Goal: Browse casually: Explore the website without a specific task or goal

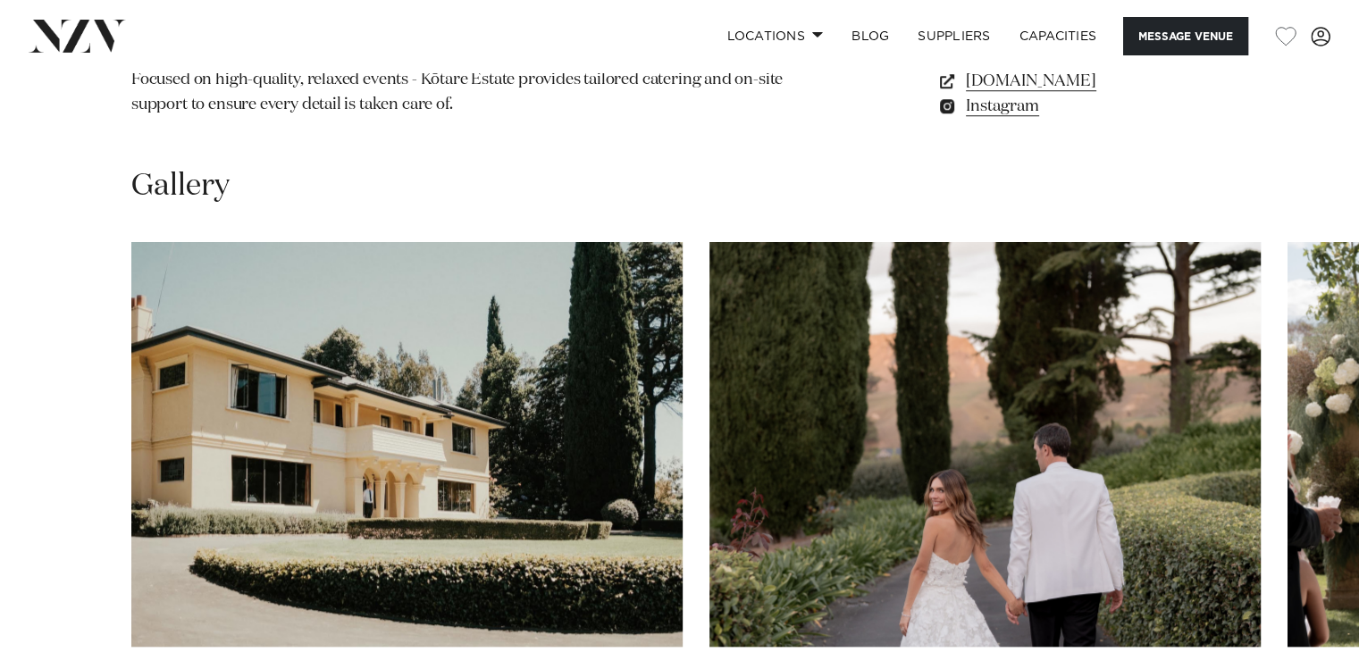
scroll to position [1600, 0]
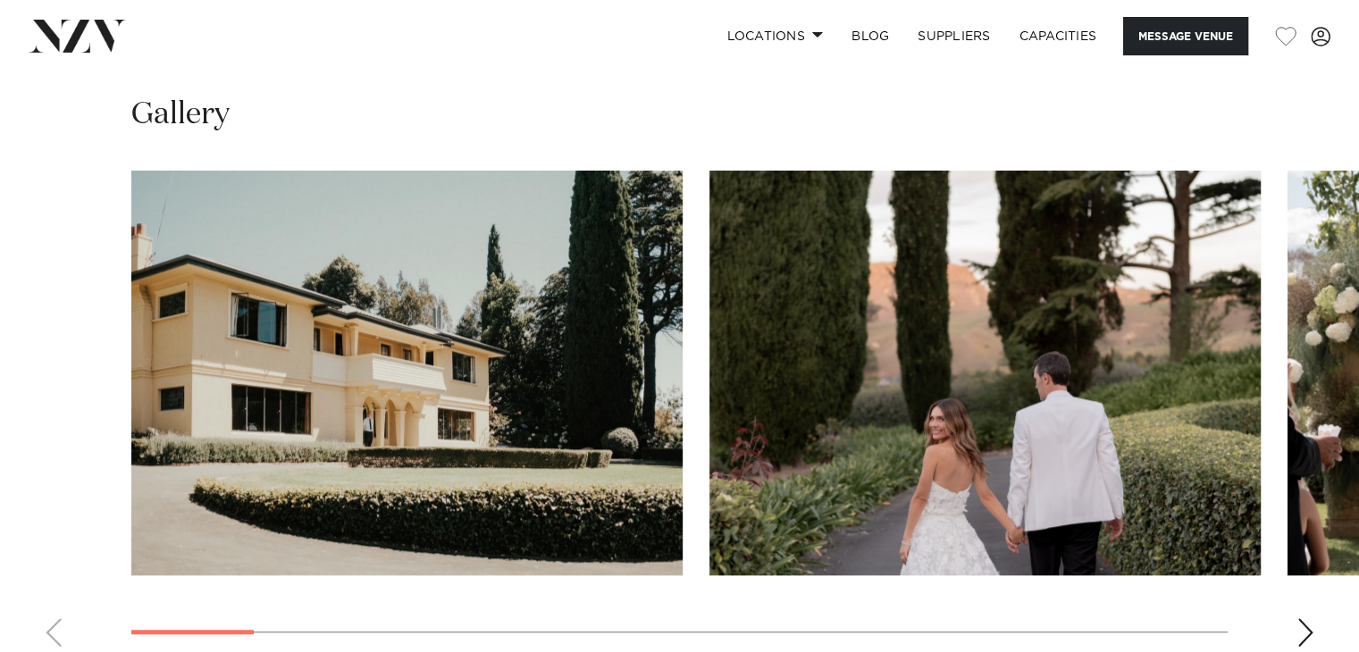
click at [1316, 578] on swiper-container at bounding box center [679, 416] width 1359 height 491
click at [1309, 618] on div "Next slide" at bounding box center [1306, 632] width 18 height 29
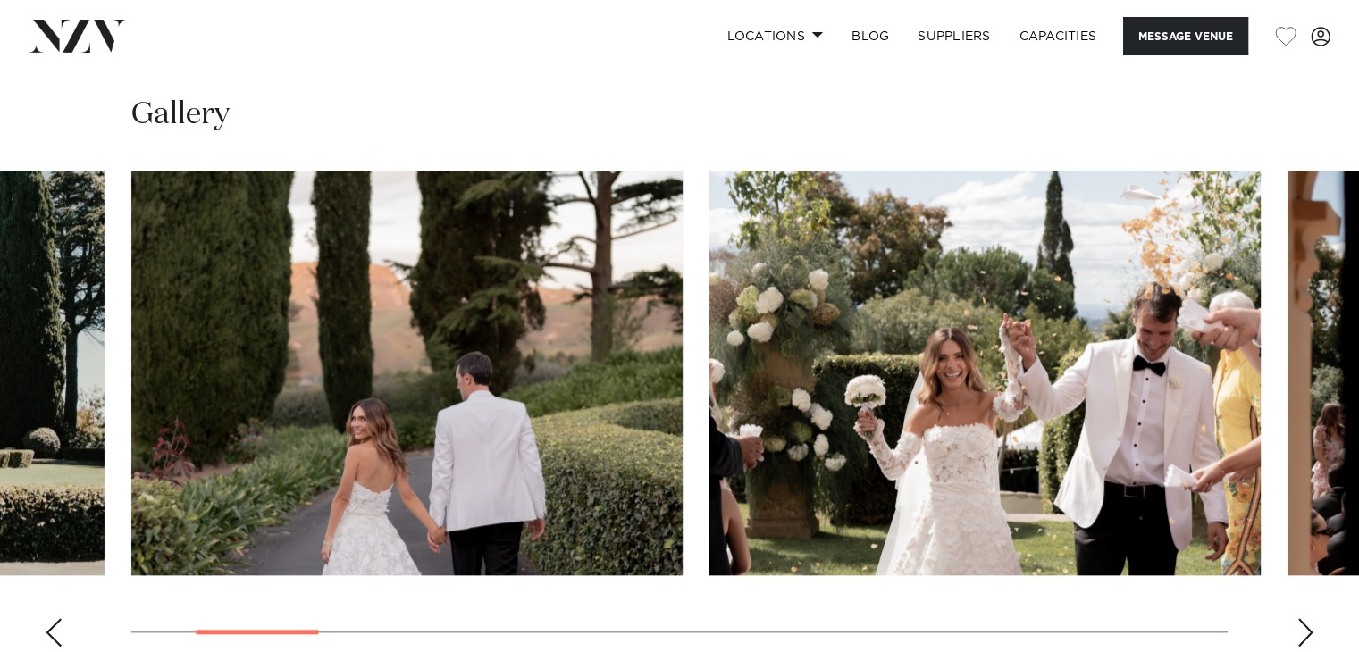
click at [1309, 618] on div "Next slide" at bounding box center [1306, 632] width 18 height 29
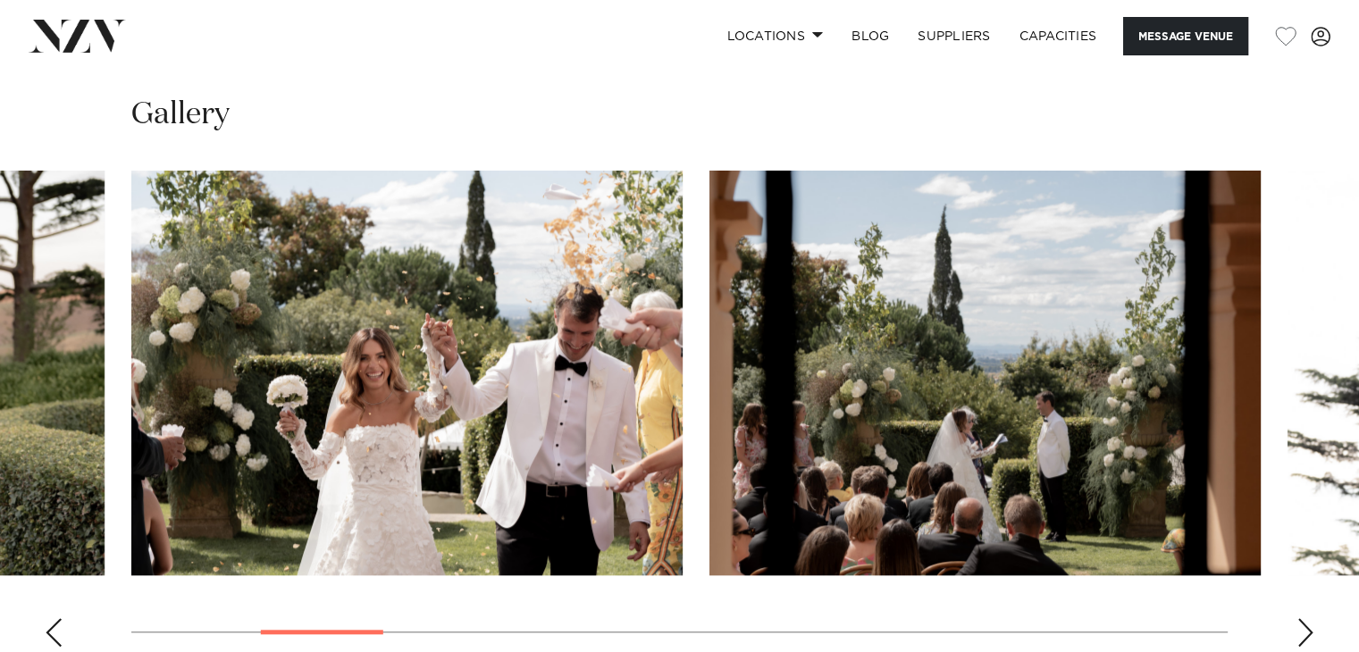
click at [1309, 618] on div "Next slide" at bounding box center [1306, 632] width 18 height 29
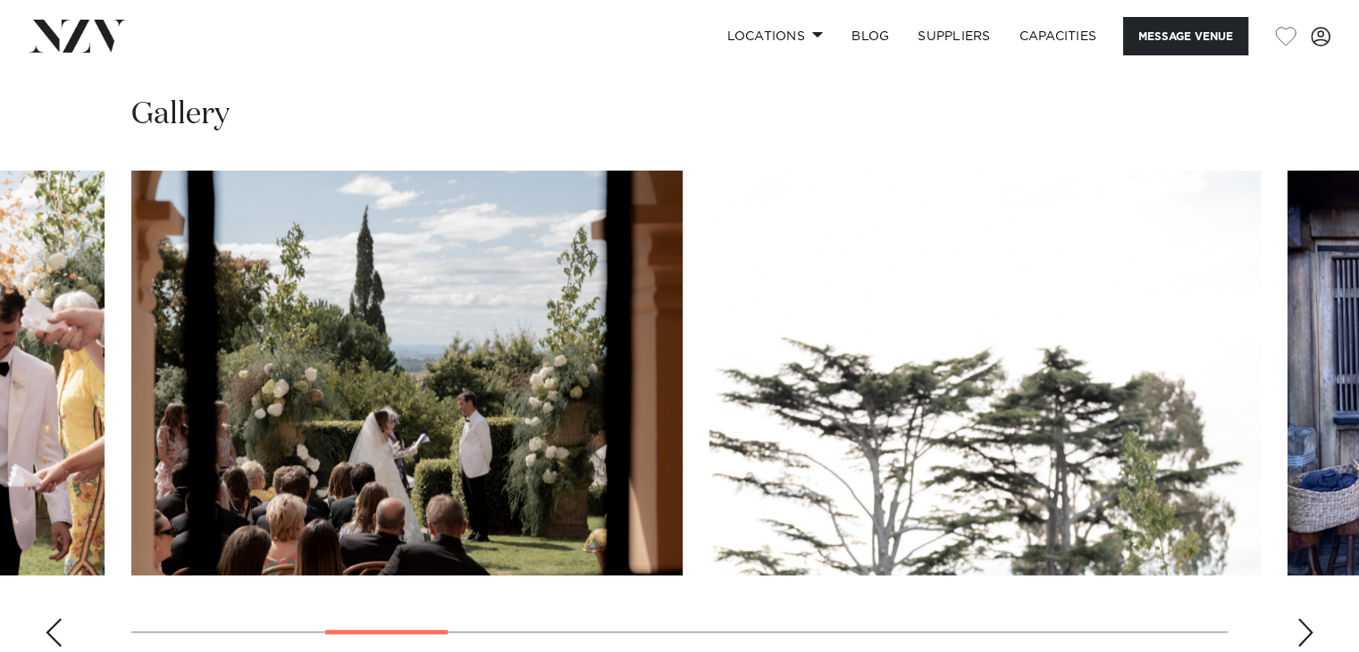
click at [1309, 618] on div "Next slide" at bounding box center [1306, 632] width 18 height 29
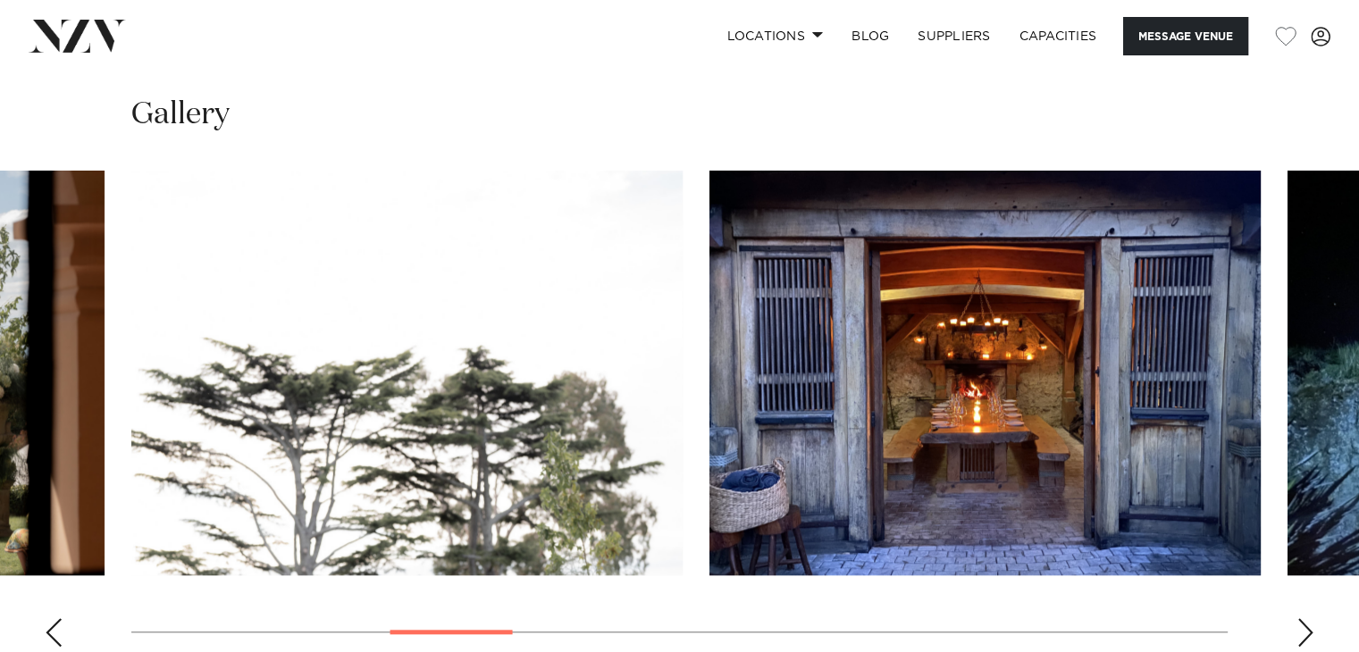
click at [1309, 618] on div "Next slide" at bounding box center [1306, 632] width 18 height 29
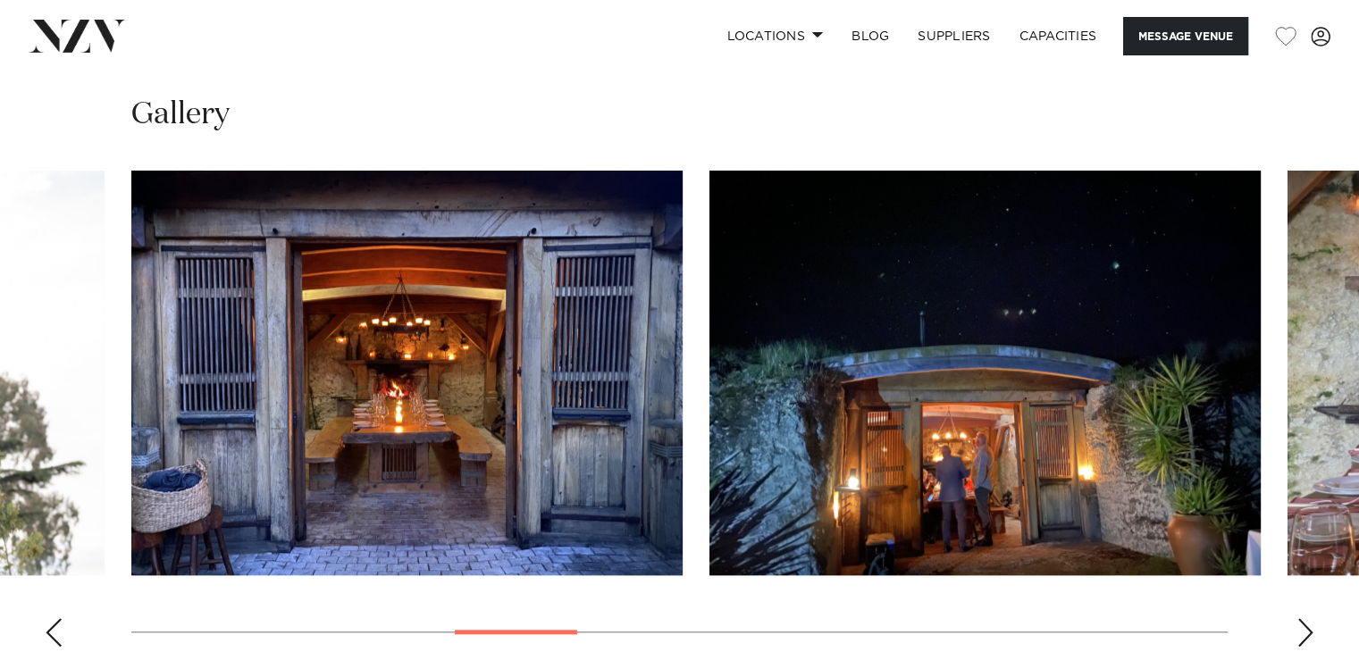
click at [1309, 618] on div "Next slide" at bounding box center [1306, 632] width 18 height 29
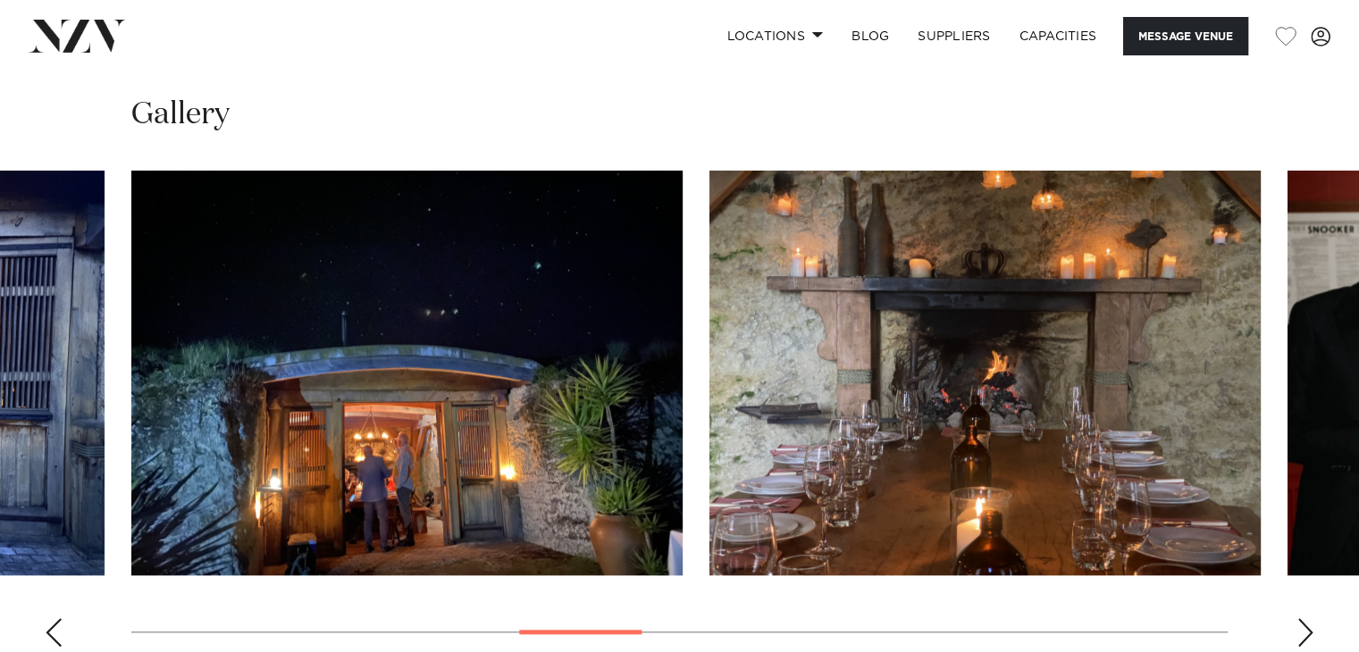
click at [1309, 618] on div "Next slide" at bounding box center [1306, 632] width 18 height 29
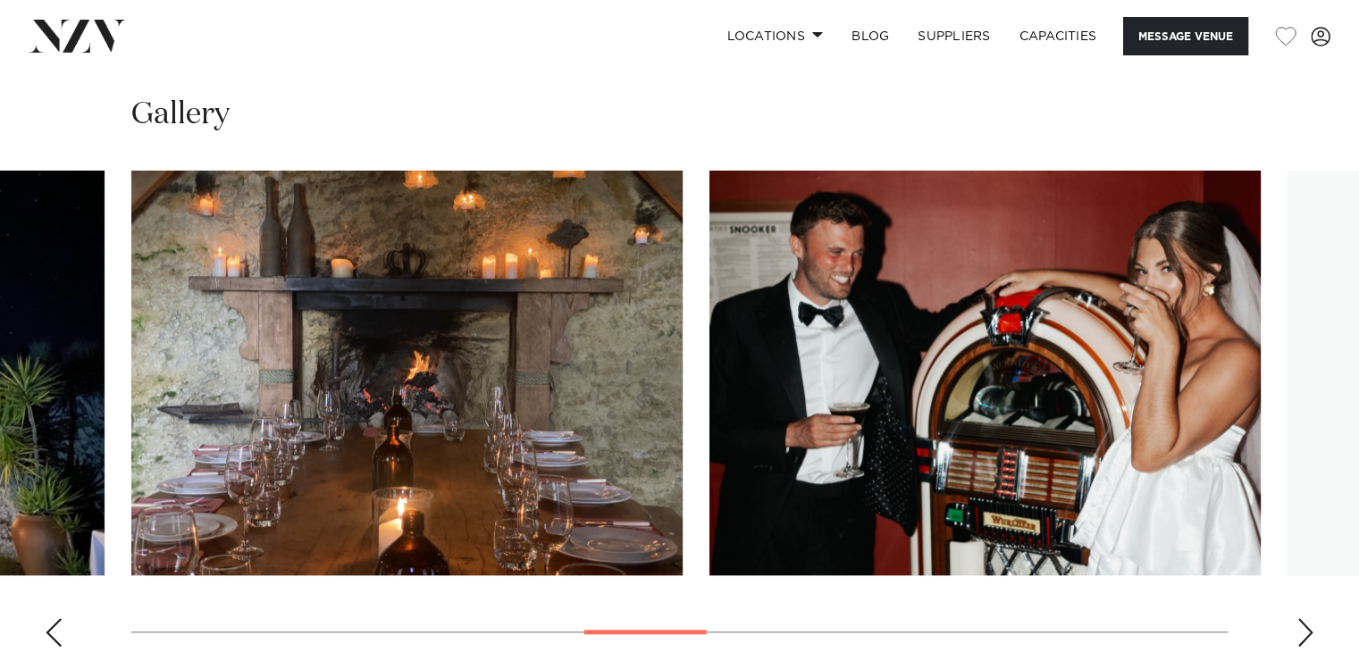
click at [1309, 618] on div "Next slide" at bounding box center [1306, 632] width 18 height 29
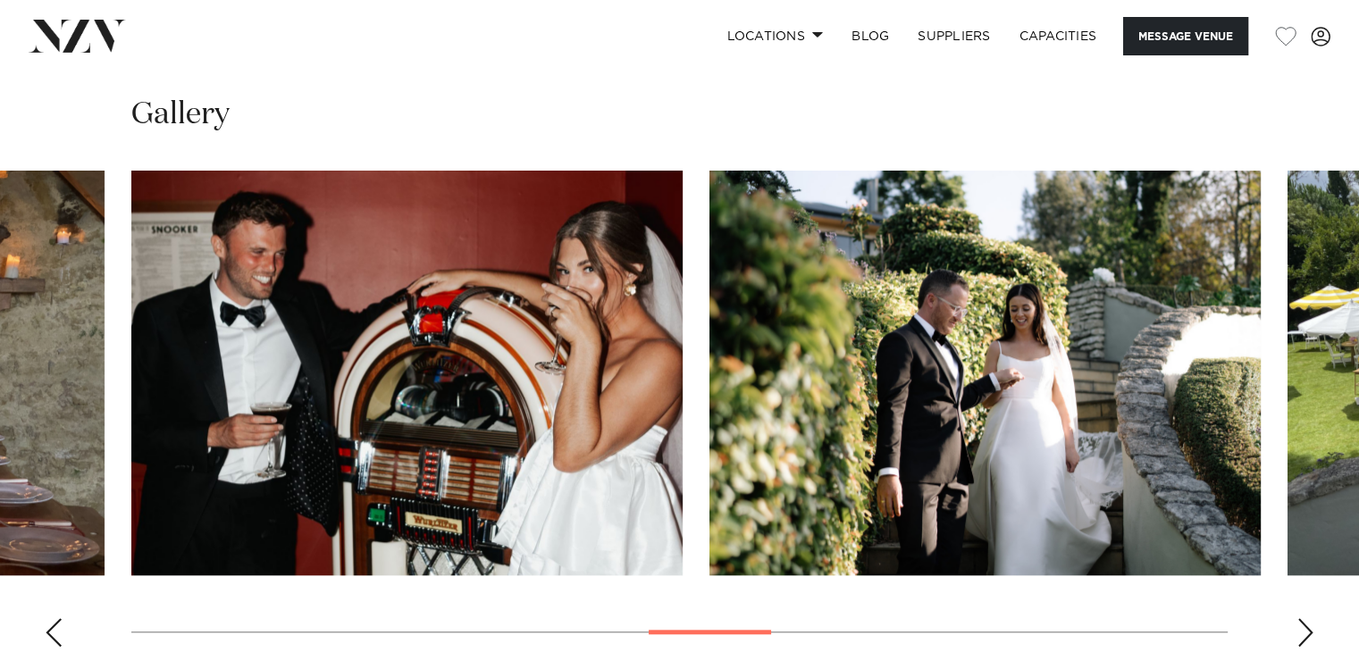
click at [1309, 618] on div "Next slide" at bounding box center [1306, 632] width 18 height 29
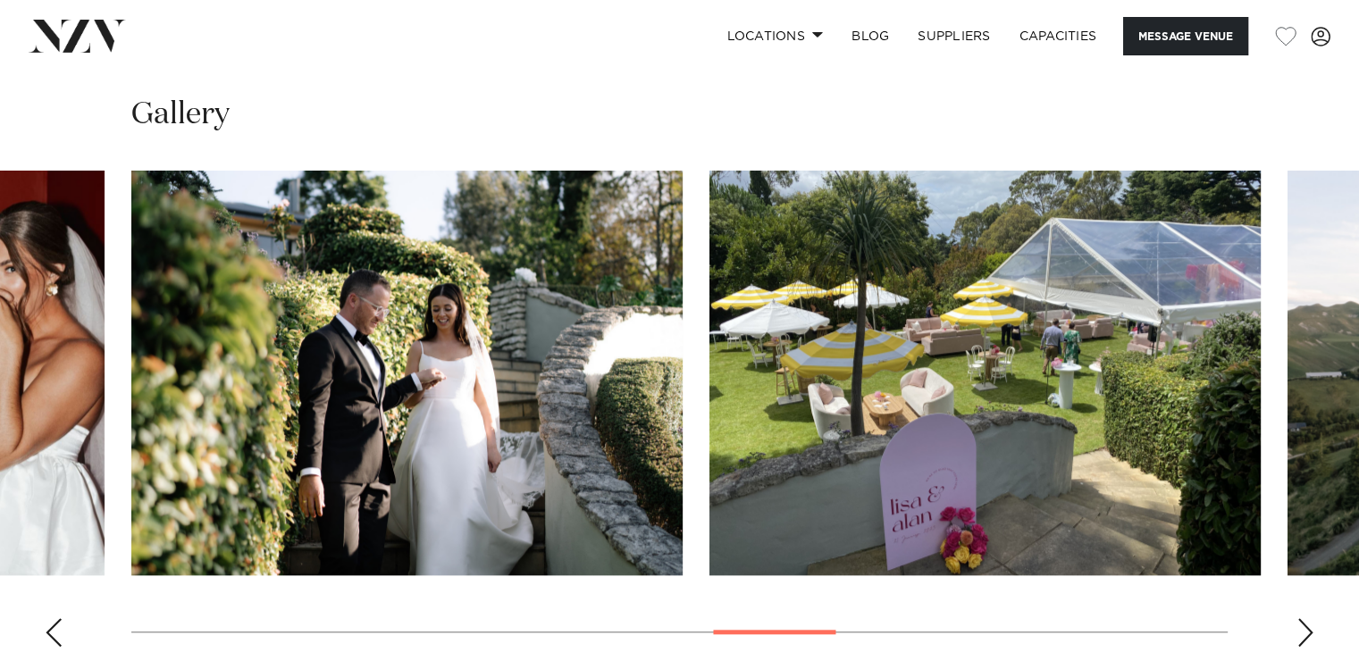
click at [1309, 618] on div "Next slide" at bounding box center [1306, 632] width 18 height 29
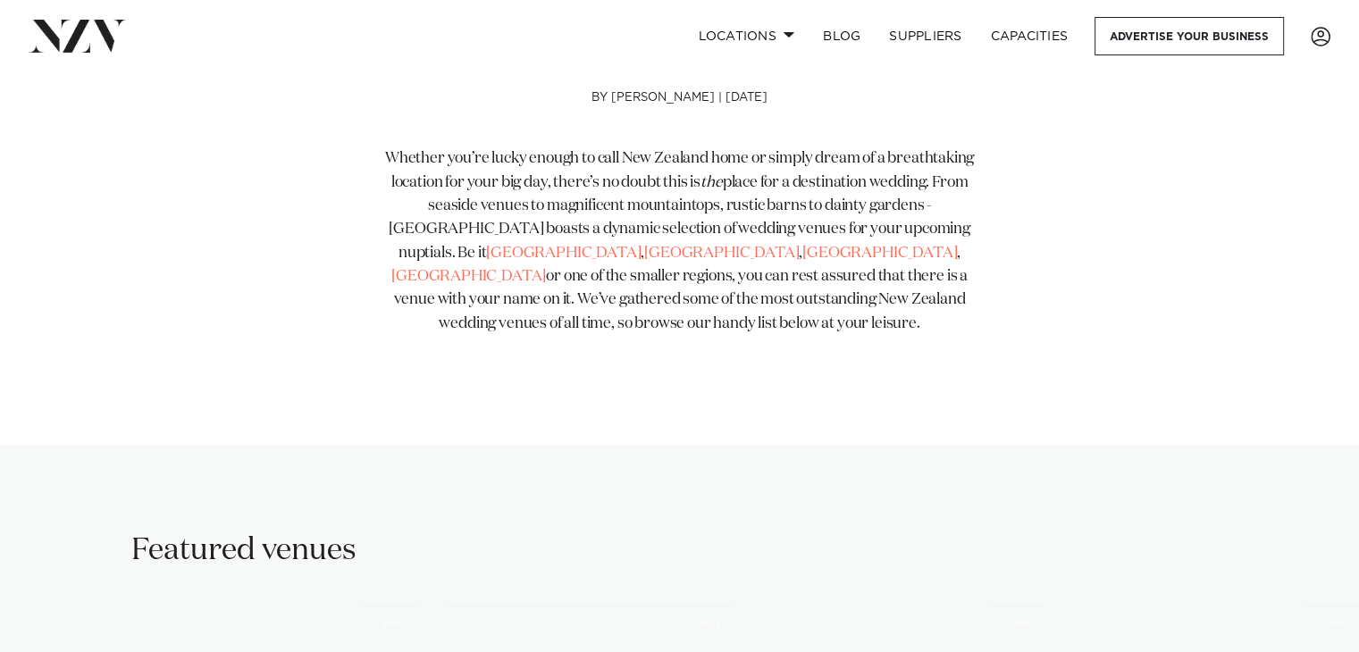
scroll to position [740, 0]
